Goal: Task Accomplishment & Management: Use online tool/utility

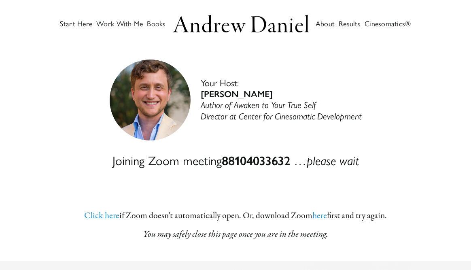
click at [235, 93] on strong "[PERSON_NAME]" at bounding box center [237, 94] width 72 height 11
click at [101, 206] on div "Joining Zoom meeting 88104033632 …please wait Click here if Zoom does­n’t auto­…" at bounding box center [235, 198] width 464 height 100
click at [102, 213] on link "Click here" at bounding box center [101, 216] width 35 height 12
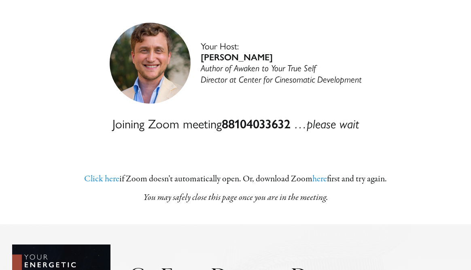
scroll to position [75, 0]
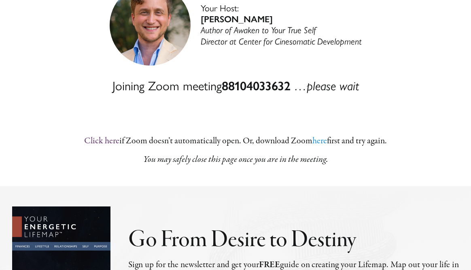
click at [96, 136] on link "Click here" at bounding box center [101, 141] width 35 height 12
drag, startPoint x: 98, startPoint y: 141, endPoint x: 193, endPoint y: 27, distance: 148.7
click at [0, 0] on main "Joining Zoom Meeting [PERSON_NAME] Your Host: [PERSON_NAME] Author of Awaken to…" at bounding box center [235, 79] width 471 height 214
click at [98, 136] on link "Click here" at bounding box center [101, 141] width 35 height 12
